Goal: Task Accomplishment & Management: Manage account settings

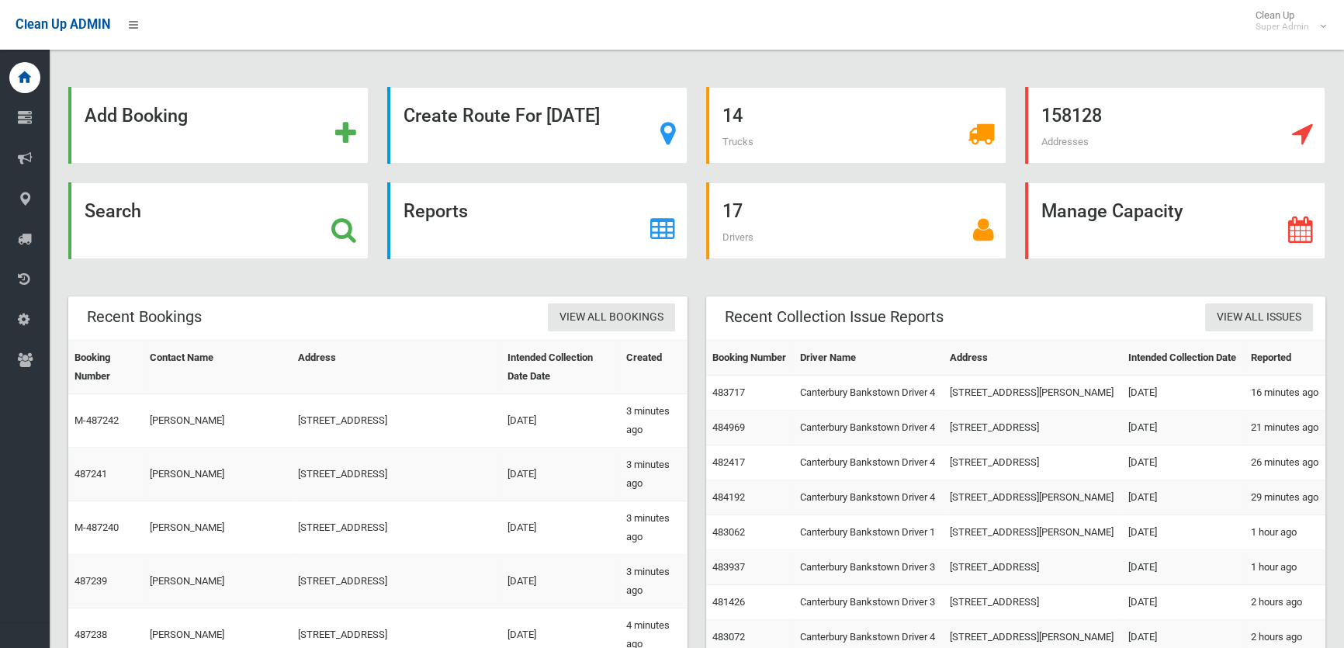
click at [776, 57] on div "Add Booking Create Route For Tomorrow 14 Trucks 158128 Addresses Search Reports…" at bounding box center [697, 502] width 1294 height 966
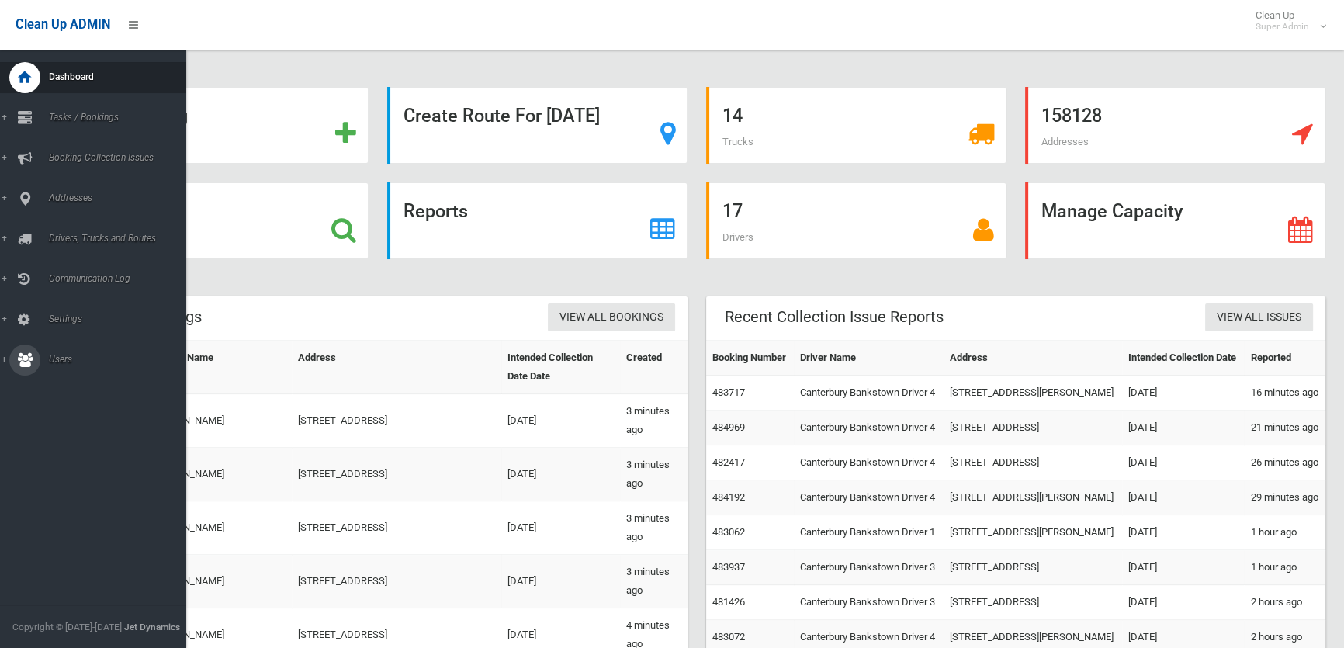
drag, startPoint x: 61, startPoint y: 361, endPoint x: 112, endPoint y: 363, distance: 50.5
click at [62, 361] on span "Users" at bounding box center [120, 359] width 153 height 11
click at [65, 387] on span "All Users" at bounding box center [114, 386] width 140 height 11
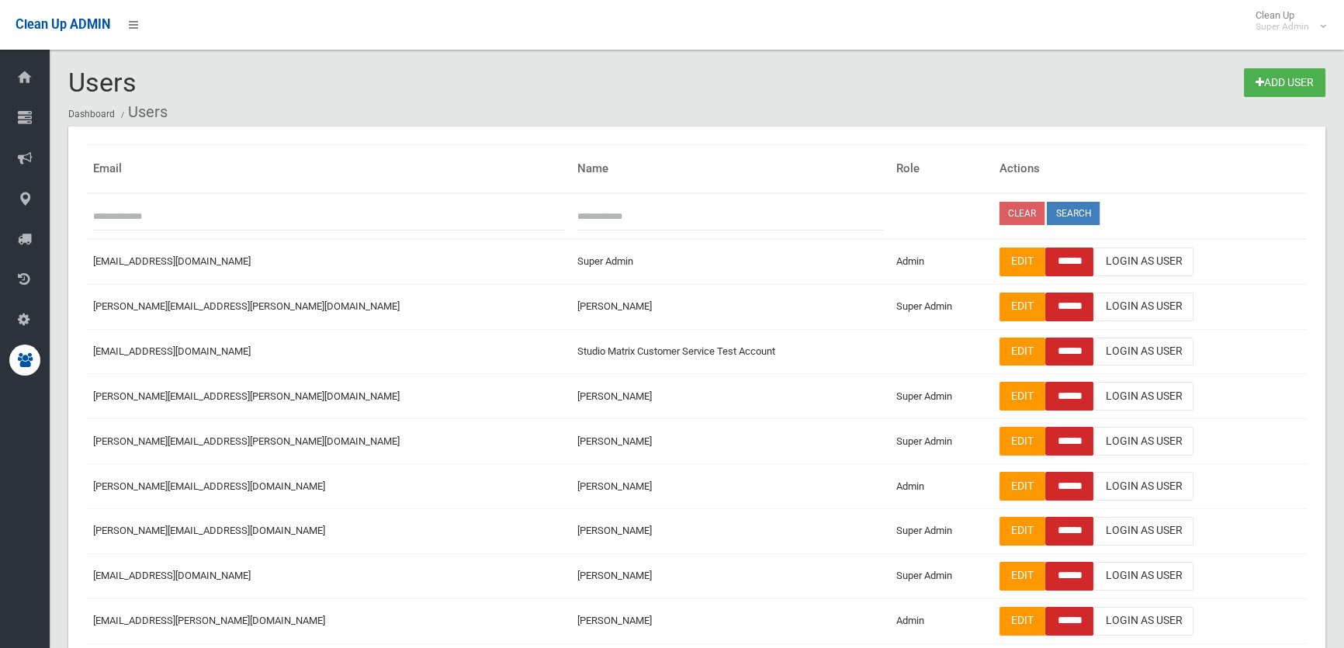
click at [577, 220] on input "text" at bounding box center [730, 216] width 307 height 29
type input "****"
click at [1047, 211] on button "Search" at bounding box center [1073, 213] width 53 height 23
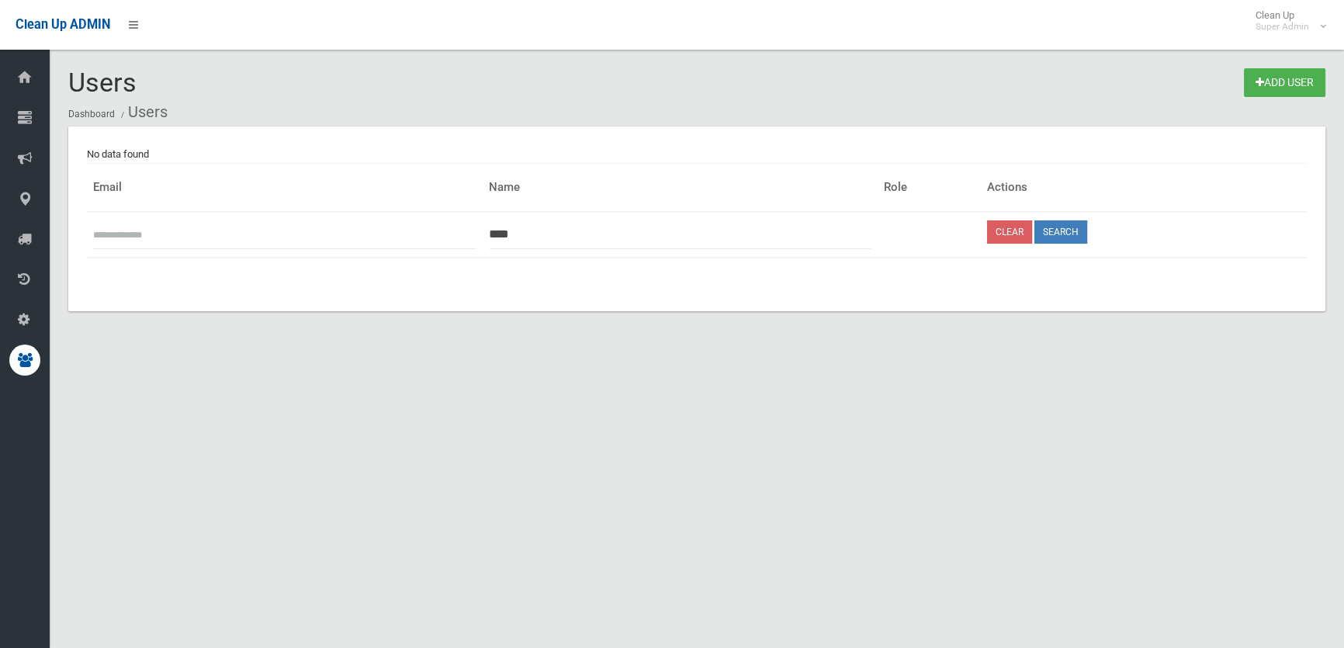
click at [660, 101] on ol "Dashboard Users" at bounding box center [696, 112] width 1257 height 29
drag, startPoint x: 534, startPoint y: 237, endPoint x: 416, endPoint y: 237, distance: 117.9
click at [419, 236] on tr "**** Clear Search" at bounding box center [697, 235] width 1220 height 46
click at [597, 116] on ol "Dashboard Users" at bounding box center [696, 112] width 1257 height 29
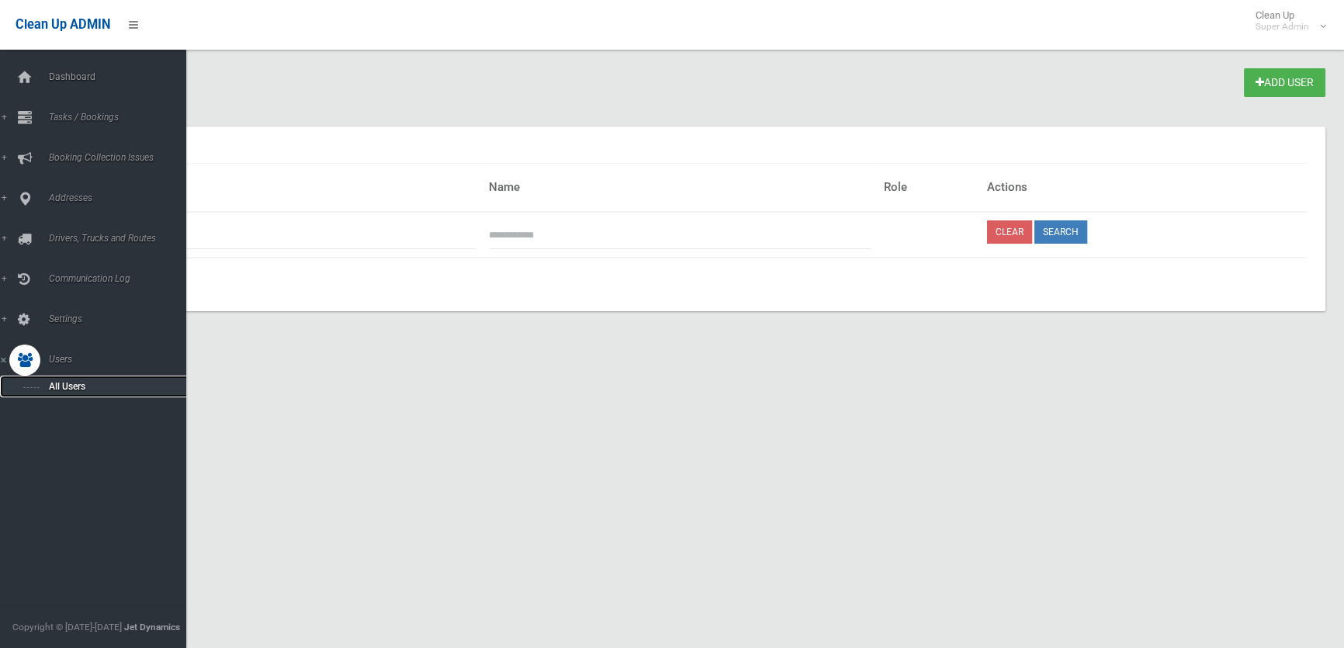
click at [64, 385] on span "All Users" at bounding box center [114, 386] width 140 height 11
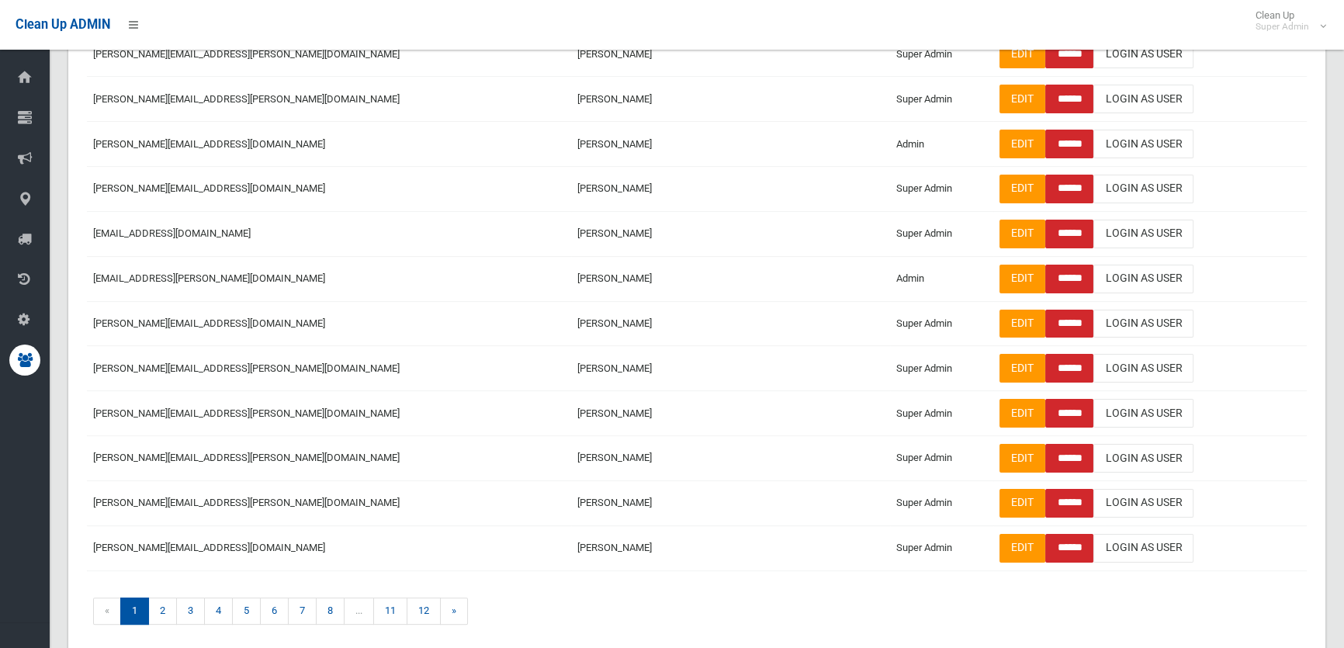
scroll to position [352, 0]
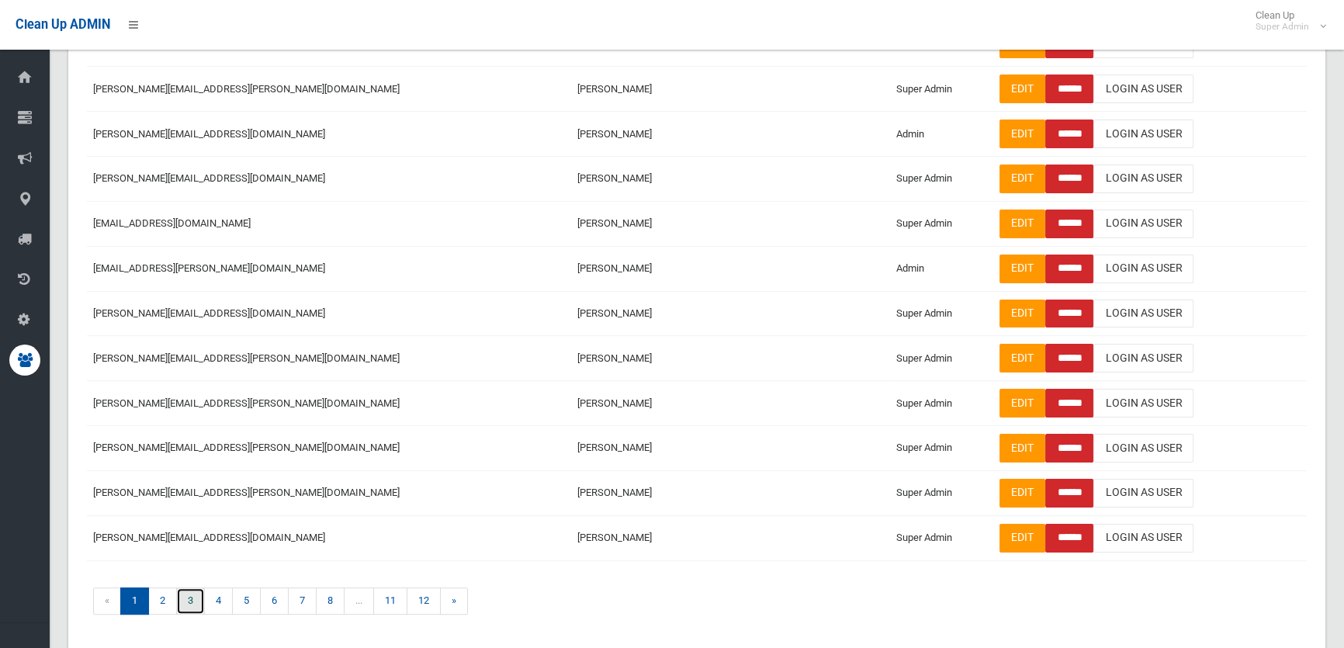
click at [188, 594] on link "3" at bounding box center [190, 600] width 29 height 27
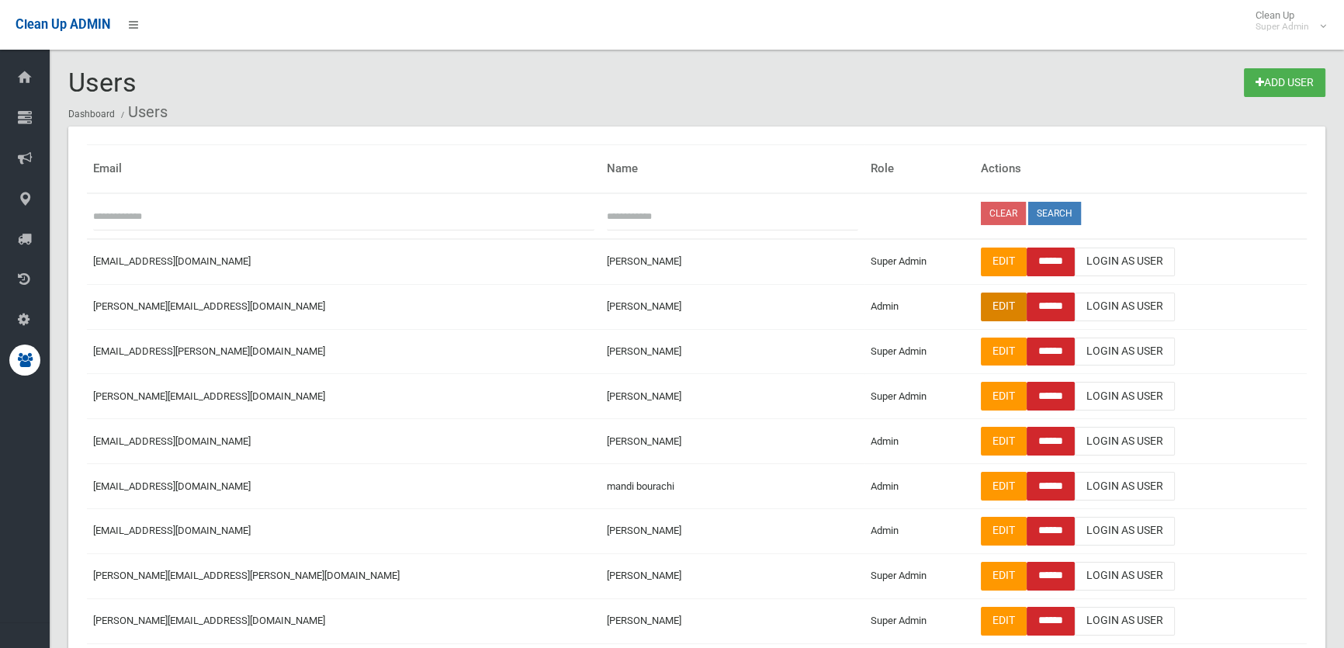
click at [981, 303] on link "Edit" at bounding box center [1004, 307] width 46 height 29
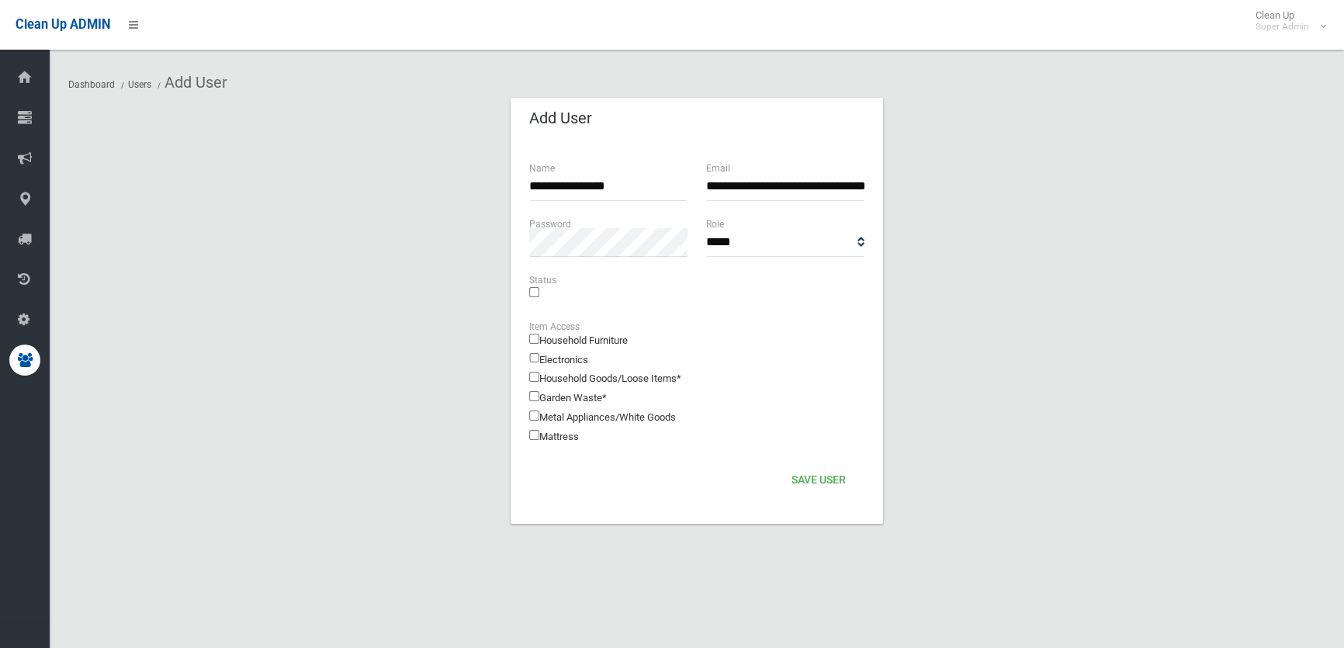
click at [1109, 230] on section "**********" at bounding box center [696, 329] width 1257 height 464
click at [272, 227] on section "**********" at bounding box center [696, 329] width 1257 height 464
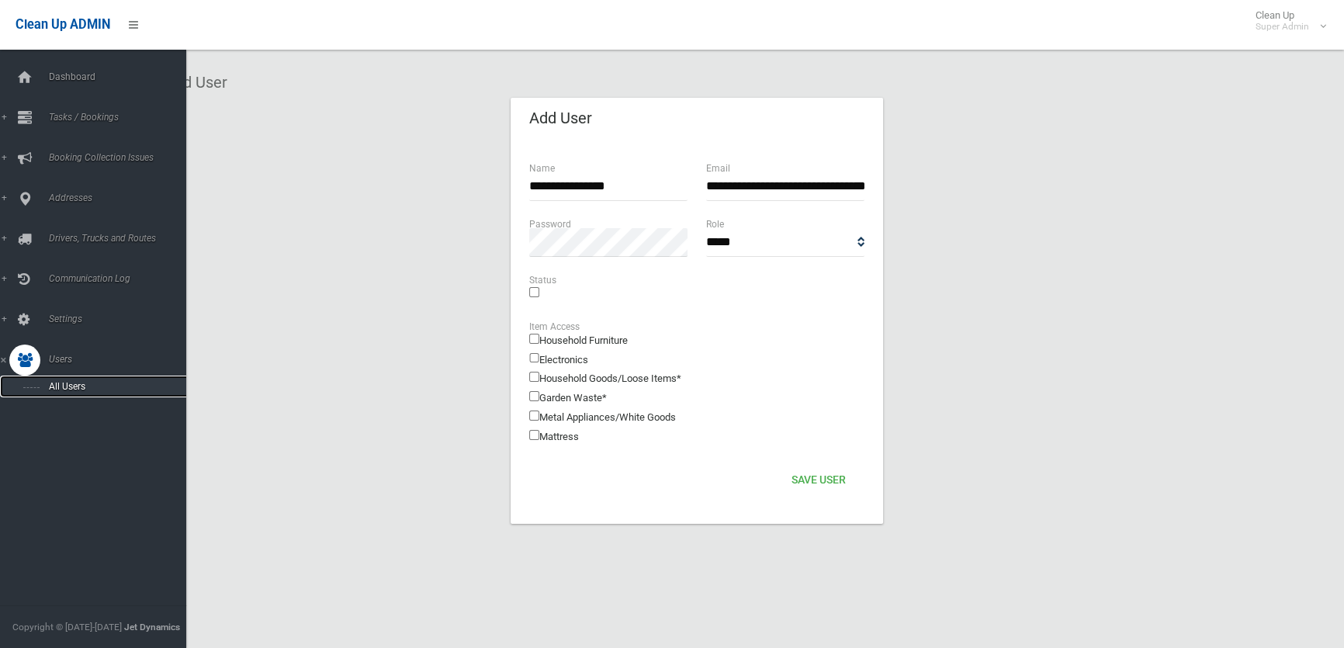
click at [71, 386] on span "All Users" at bounding box center [114, 386] width 140 height 11
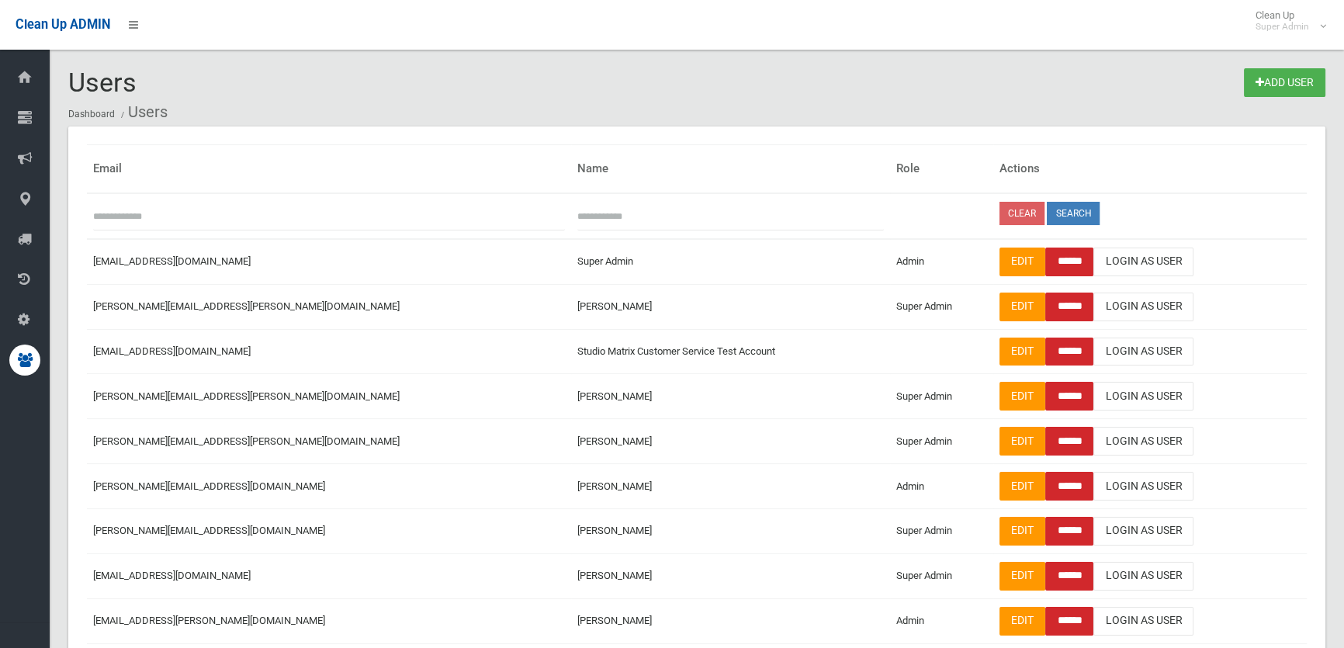
click at [605, 75] on div "Users Add User Dashboard Users" at bounding box center [696, 97] width 1257 height 58
click at [738, 75] on div "Users Add User Dashboard Users" at bounding box center [696, 97] width 1257 height 58
click at [726, 83] on div "Users Add User Dashboard Users" at bounding box center [696, 97] width 1257 height 58
click at [771, 91] on div "Users Add User Dashboard Users" at bounding box center [696, 97] width 1257 height 58
